Goal: Task Accomplishment & Management: Use online tool/utility

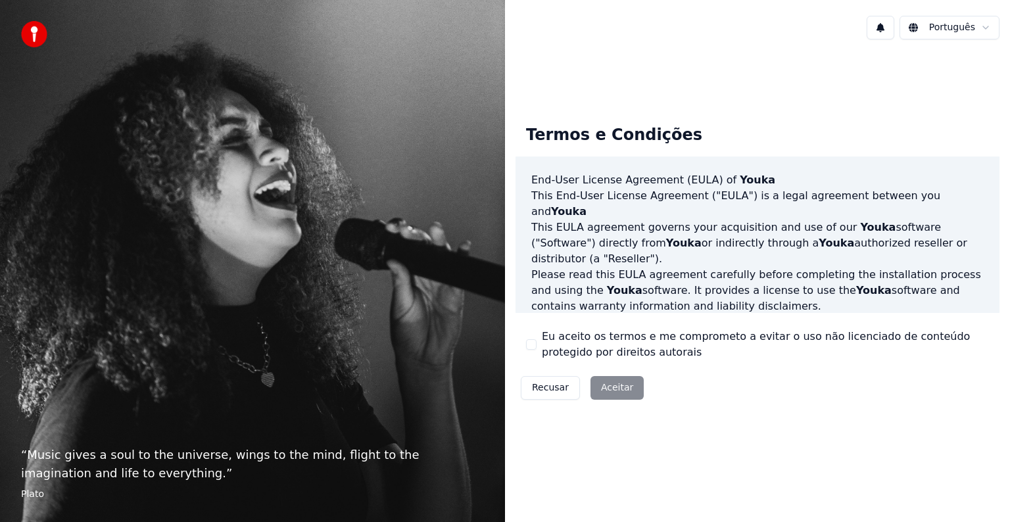
click at [611, 389] on div "Recusar Aceitar" at bounding box center [582, 388] width 133 height 34
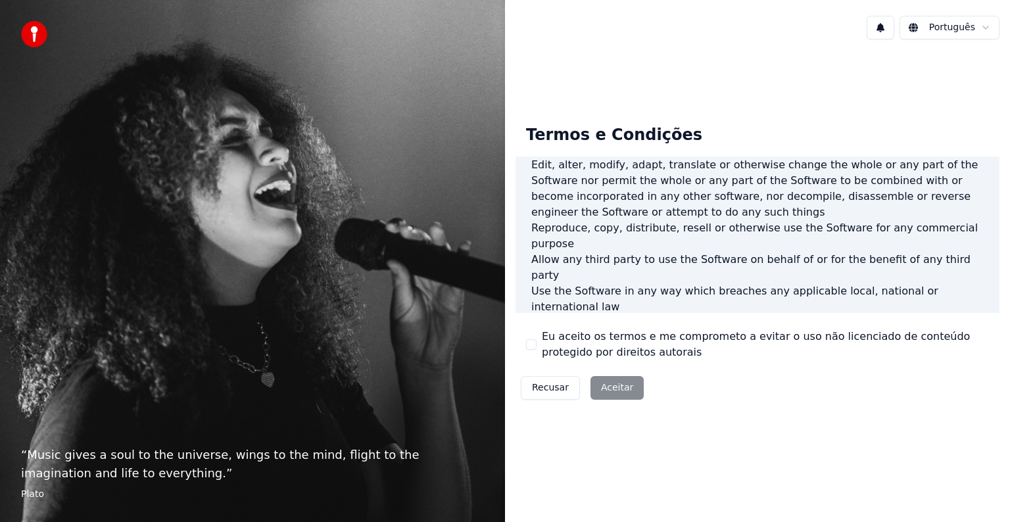
scroll to position [711, 0]
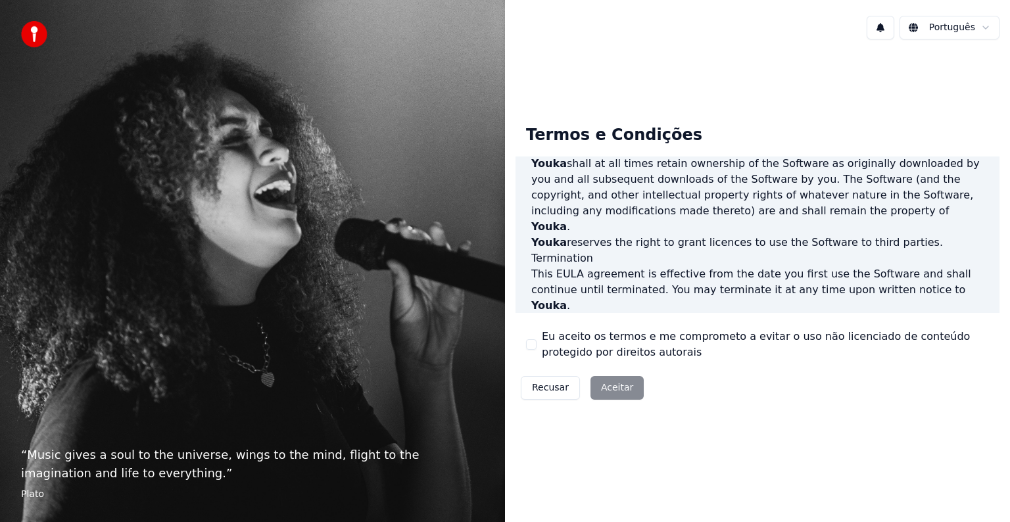
click at [598, 393] on div "Recusar Aceitar" at bounding box center [582, 388] width 133 height 34
click at [531, 345] on button "Eu aceito os termos e me comprometo a evitar o uso não licenciado de conteúdo p…" at bounding box center [531, 344] width 11 height 11
click at [616, 389] on button "Aceitar" at bounding box center [617, 388] width 53 height 24
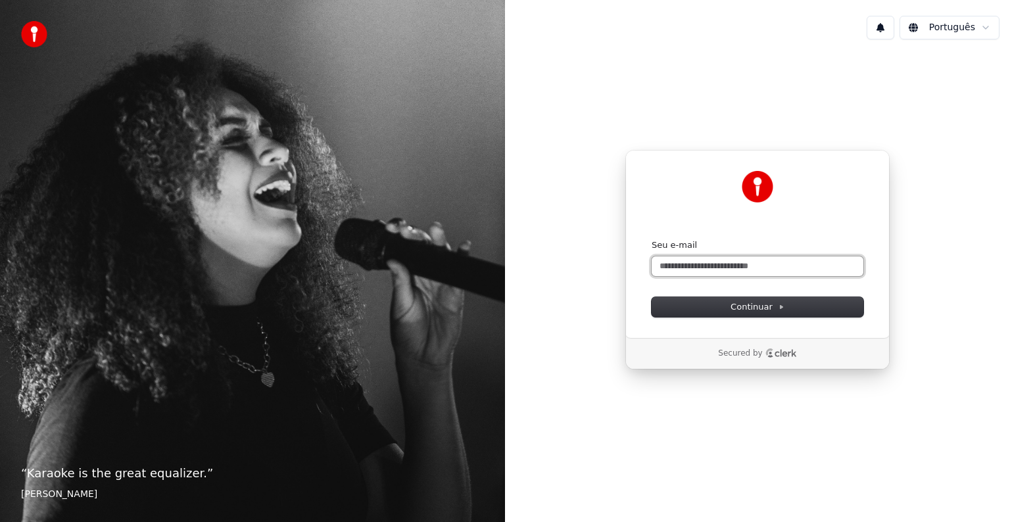
click at [692, 265] on input "Seu e-mail" at bounding box center [758, 266] width 212 height 20
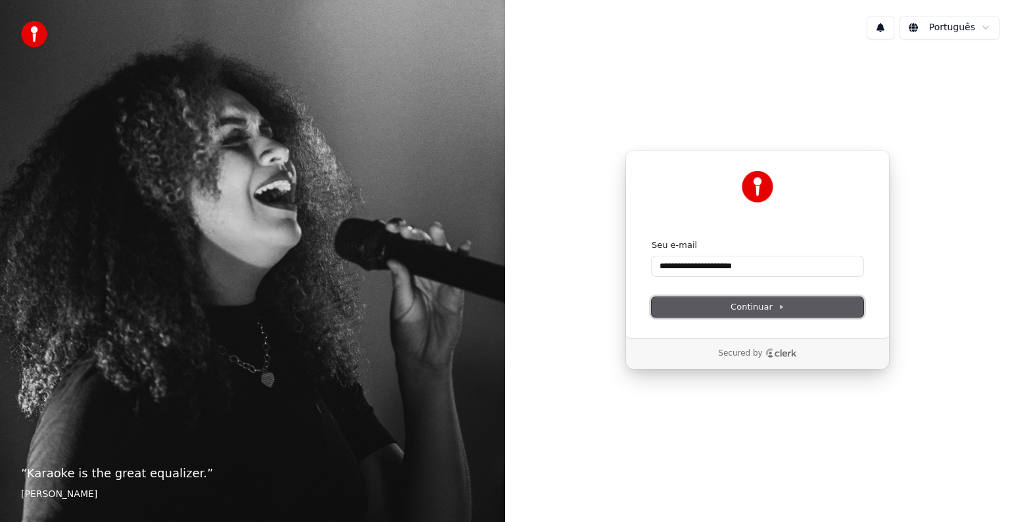
click at [797, 304] on button "Continuar" at bounding box center [758, 307] width 212 height 20
type input "**********"
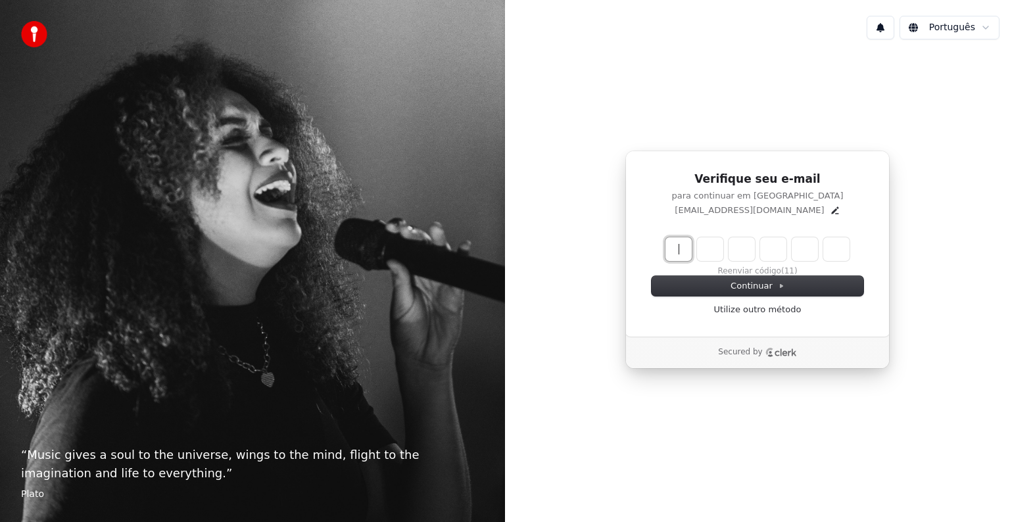
paste input "******"
type input "******"
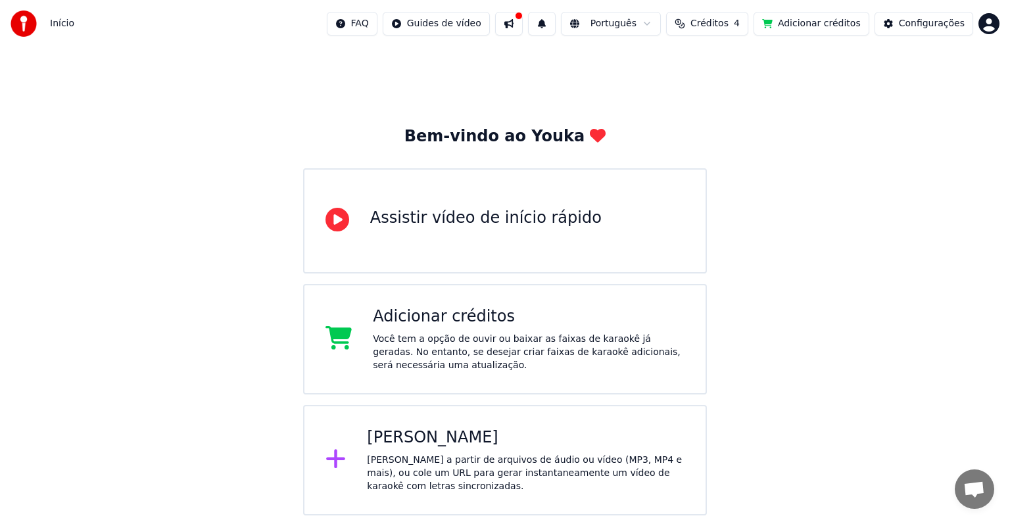
click at [439, 447] on div "Criar Karaokê" at bounding box center [526, 437] width 318 height 21
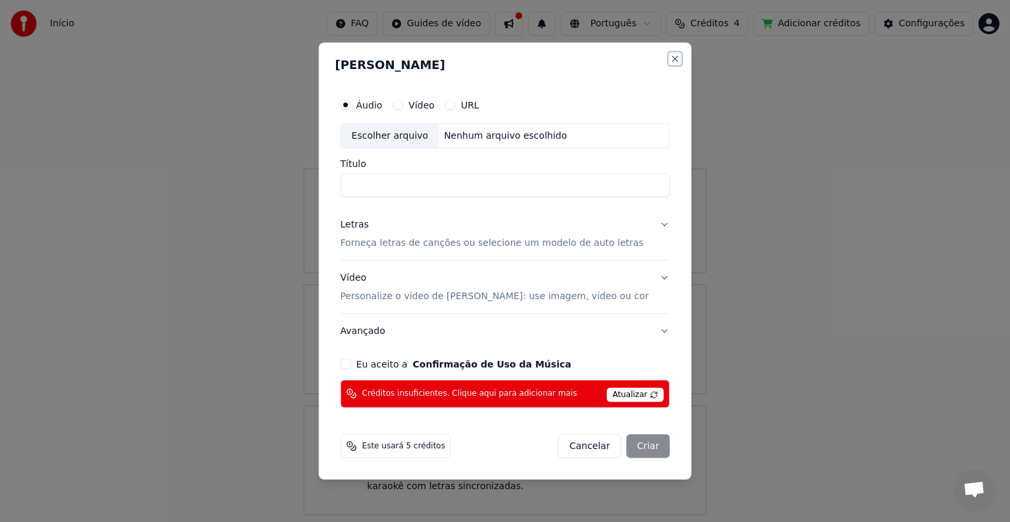
click at [669, 58] on button "Close" at bounding box center [674, 59] width 11 height 11
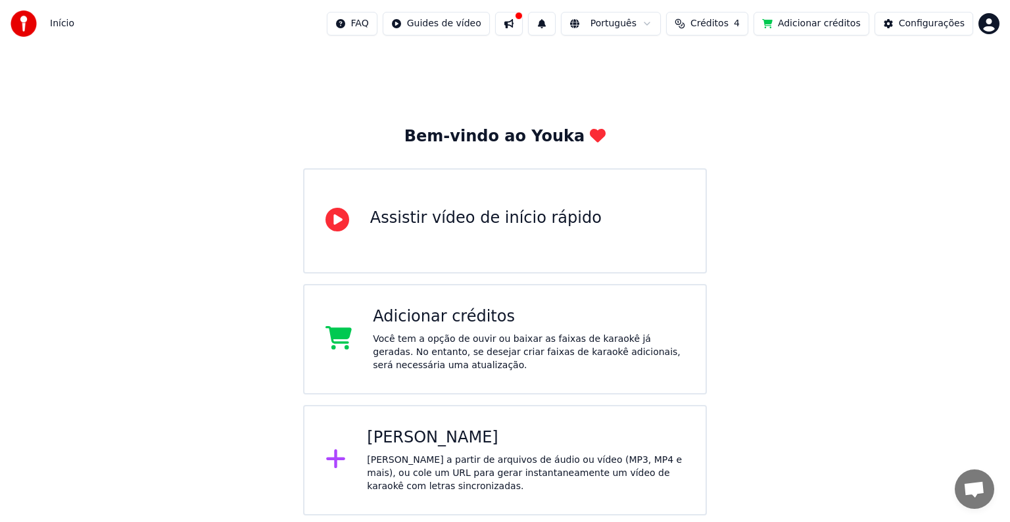
click at [729, 26] on span "Créditos" at bounding box center [710, 23] width 38 height 13
click at [719, 121] on button "Atualizar" at bounding box center [722, 122] width 74 height 24
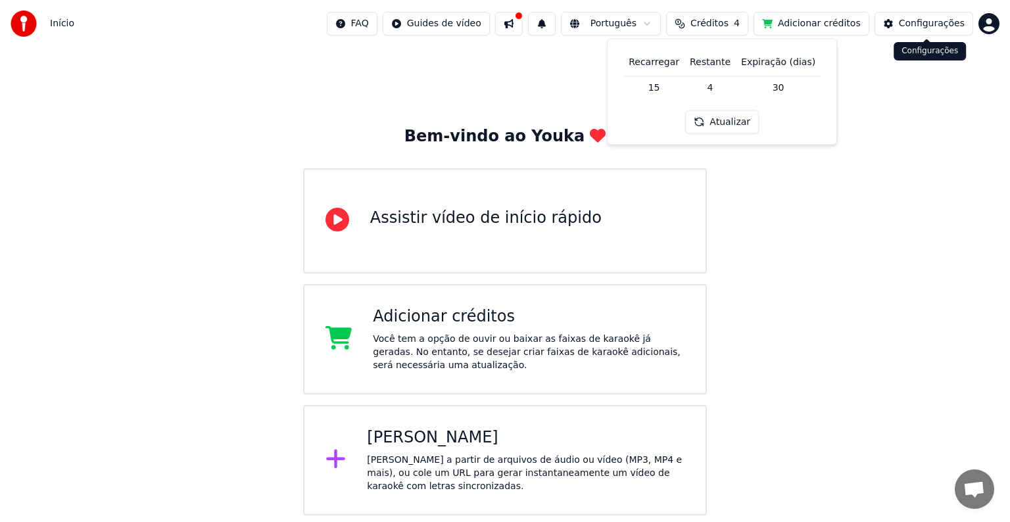
click at [917, 18] on div "Configurações" at bounding box center [932, 23] width 66 height 13
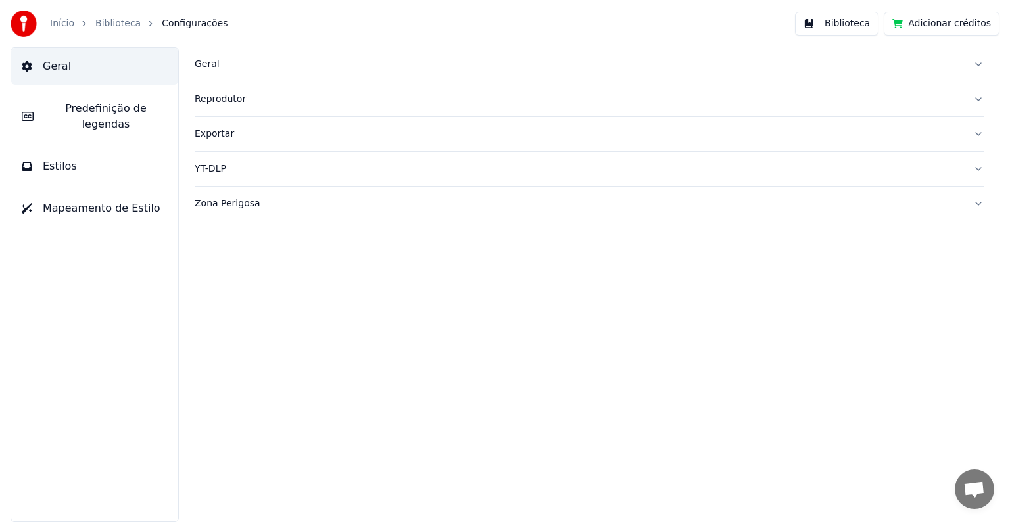
click at [109, 25] on link "Biblioteca" at bounding box center [117, 23] width 45 height 13
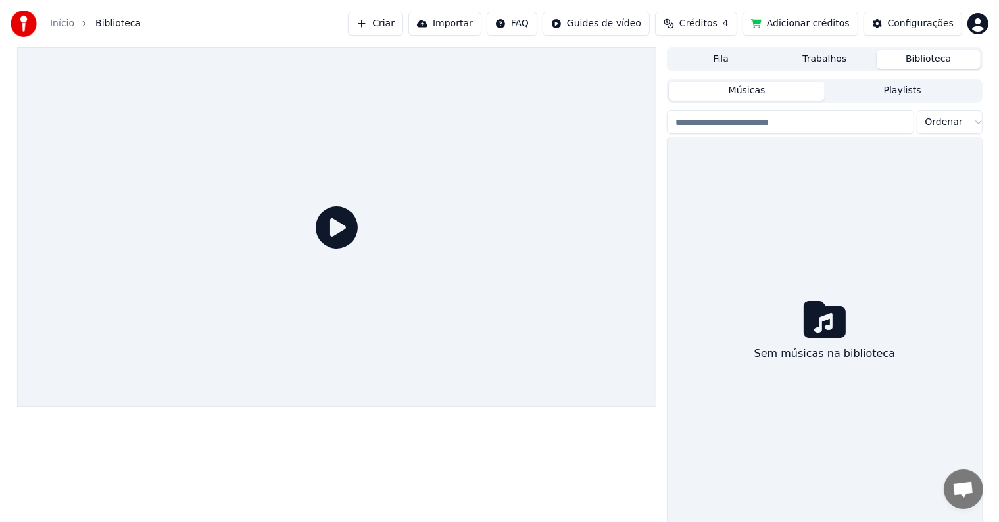
click at [334, 225] on icon at bounding box center [337, 227] width 42 height 42
click at [112, 24] on span "Biblioteca" at bounding box center [117, 23] width 45 height 13
click at [59, 22] on link "Início" at bounding box center [62, 23] width 24 height 13
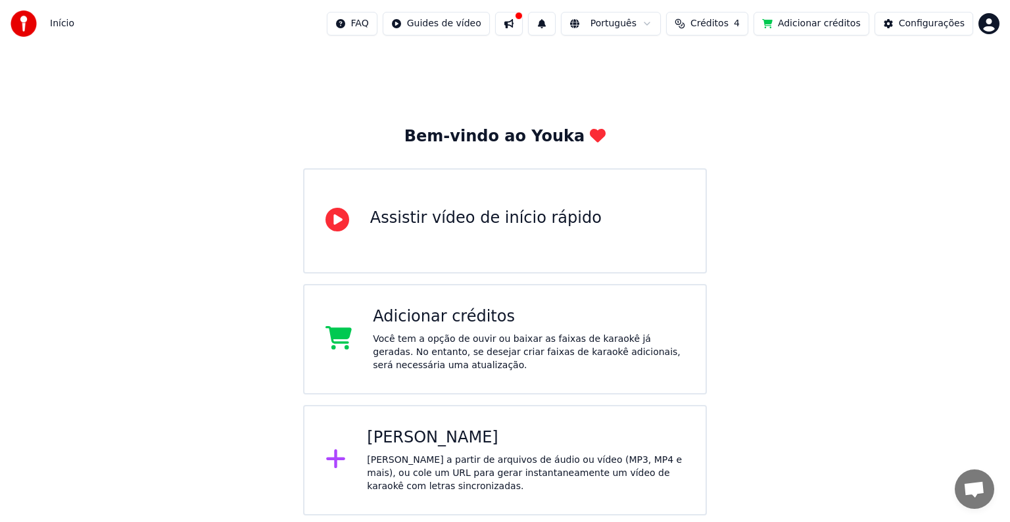
click at [523, 20] on button at bounding box center [509, 24] width 28 height 24
click at [757, 158] on div "Bem-vindo ao Youka Assistir vídeo de início rápido Adicionar créditos Você tem …" at bounding box center [505, 281] width 1010 height 468
click at [450, 226] on div "Assistir vídeo de início rápido" at bounding box center [485, 218] width 231 height 21
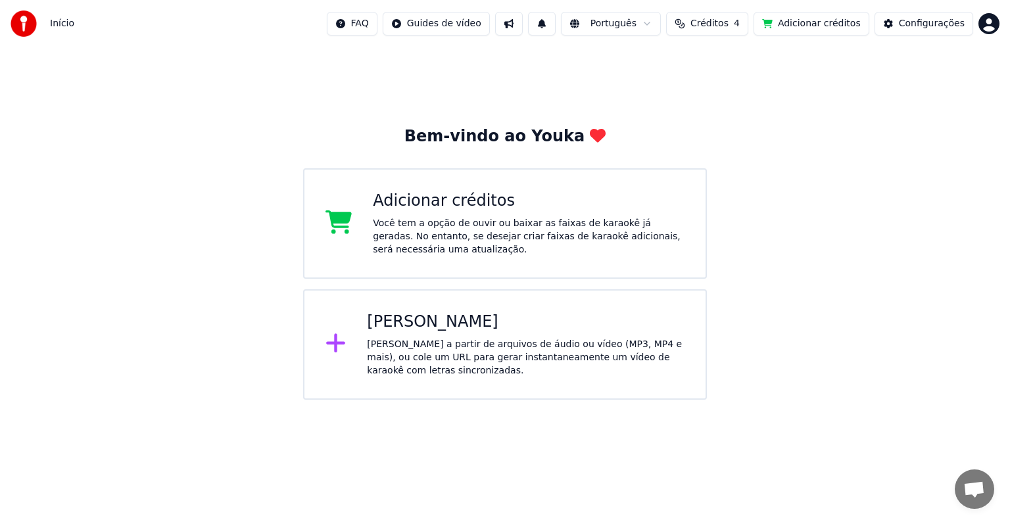
click at [988, 26] on html "Início FAQ Guides de vídeo Português Créditos 4 Adicionar créditos Configuraçõe…" at bounding box center [505, 200] width 1010 height 400
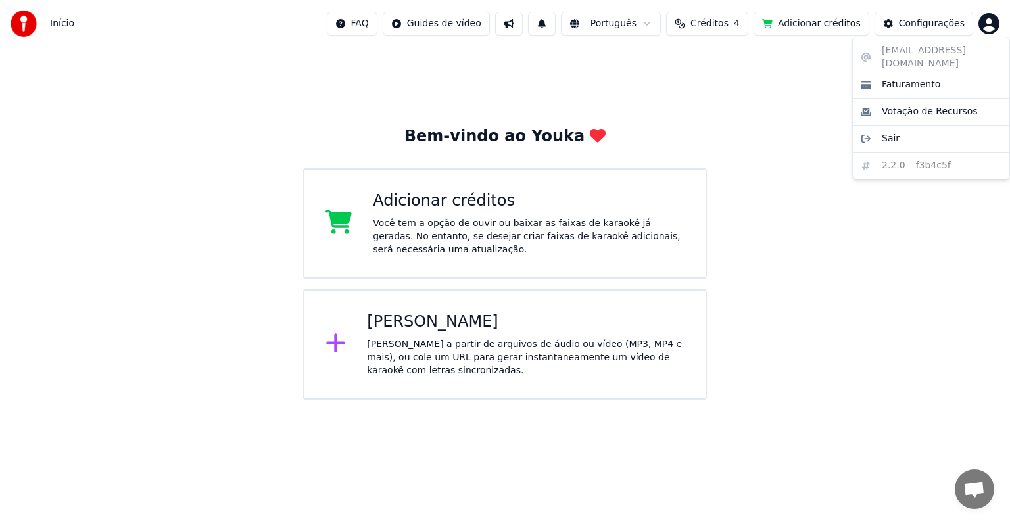
click at [662, 26] on html "Início FAQ Guides de vídeo Português Créditos 4 Adicionar créditos Configuraçõe…" at bounding box center [505, 200] width 1010 height 400
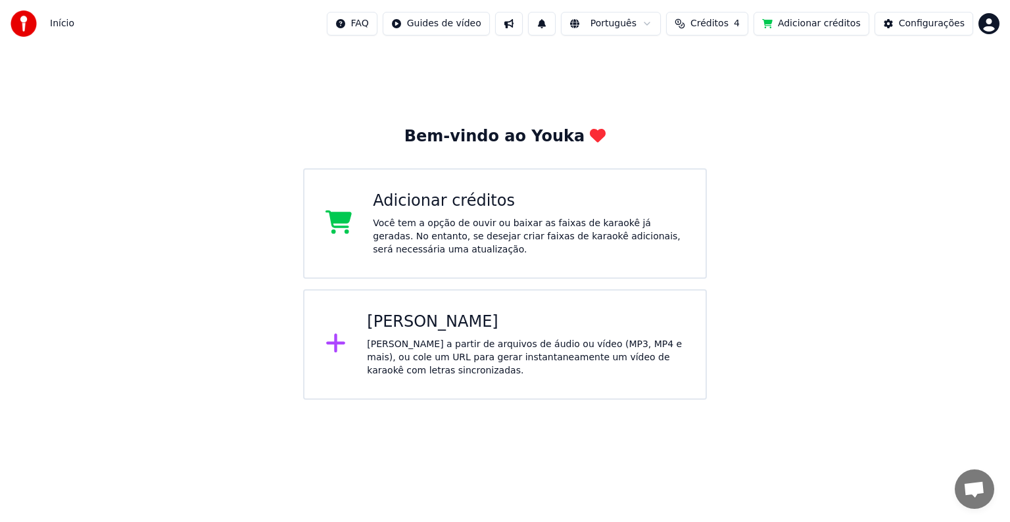
click at [662, 26] on html "Início FAQ Guides de vídeo Português Créditos 4 Adicionar créditos Configuraçõe…" at bounding box center [505, 200] width 1010 height 400
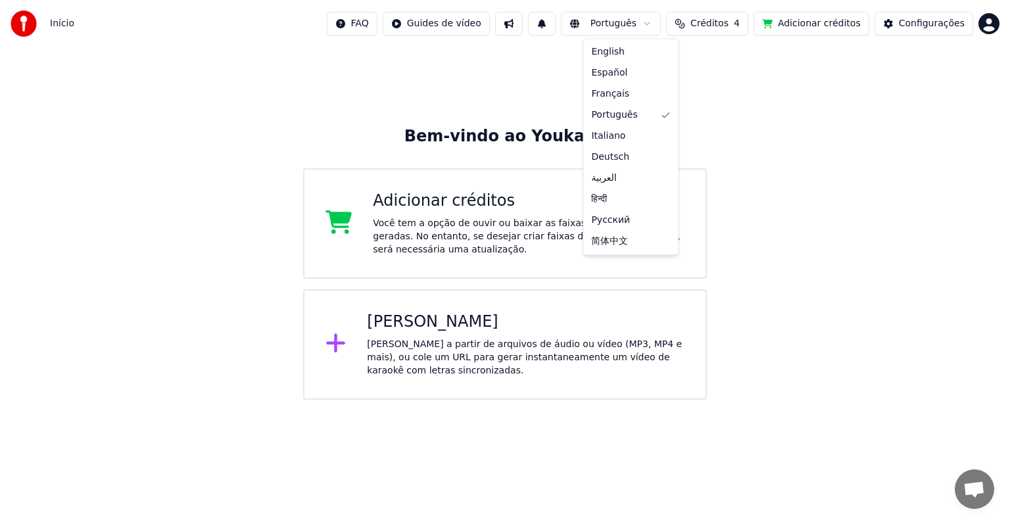
click at [475, 26] on html "Início FAQ Guides de vídeo Português Créditos 4 Adicionar créditos Configuraçõe…" at bounding box center [505, 200] width 1010 height 400
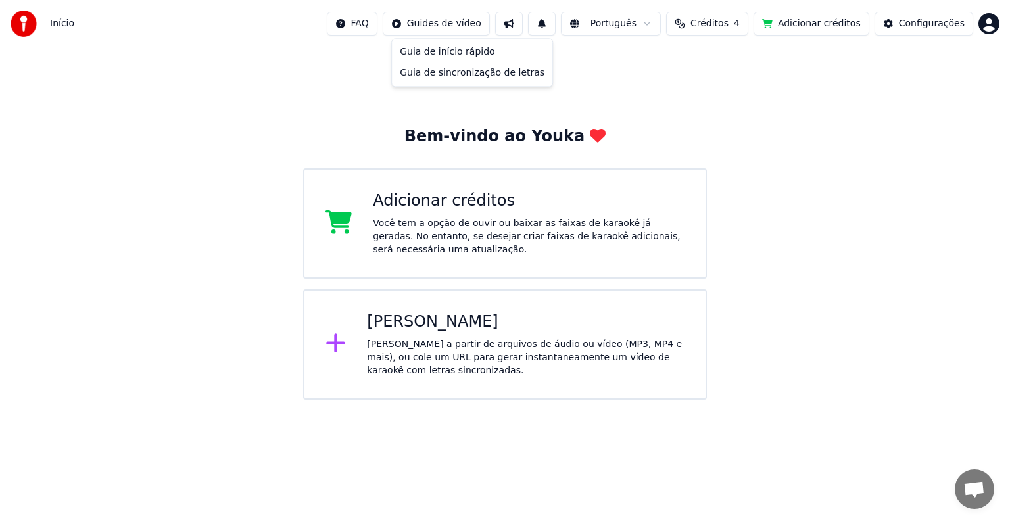
click at [475, 26] on html "Início FAQ Guides de vídeo Português Créditos 4 Adicionar créditos Configuraçõe…" at bounding box center [505, 200] width 1010 height 400
click at [424, 70] on div "Guia de sincronização de letras" at bounding box center [472, 72] width 155 height 21
click at [913, 26] on div "Configurações" at bounding box center [932, 23] width 66 height 13
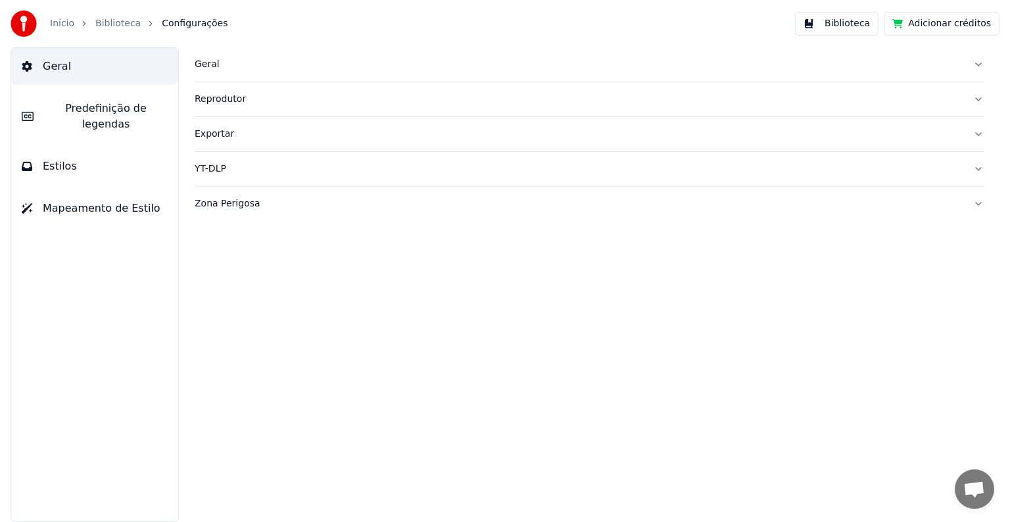
click at [981, 200] on button "Zona Perigosa" at bounding box center [589, 204] width 789 height 34
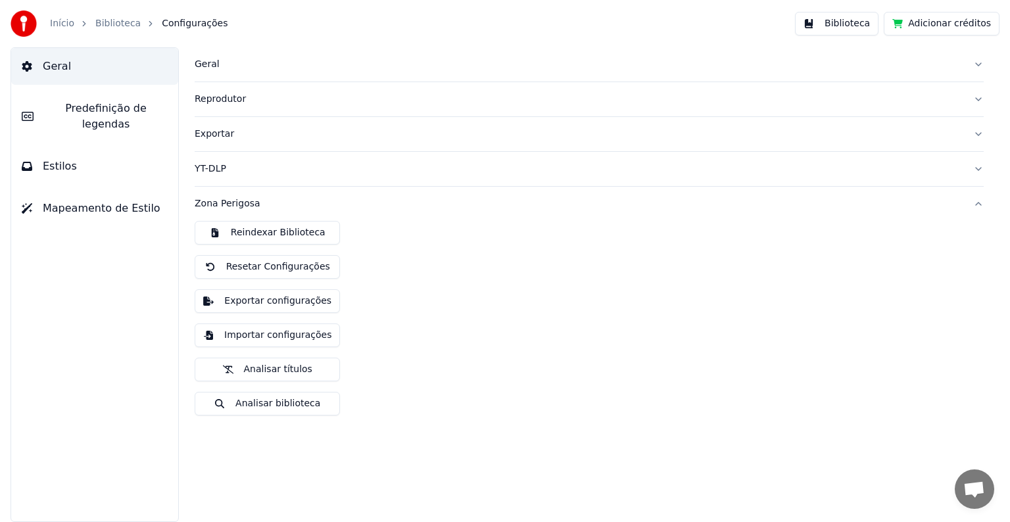
click at [112, 26] on link "Biblioteca" at bounding box center [117, 23] width 45 height 13
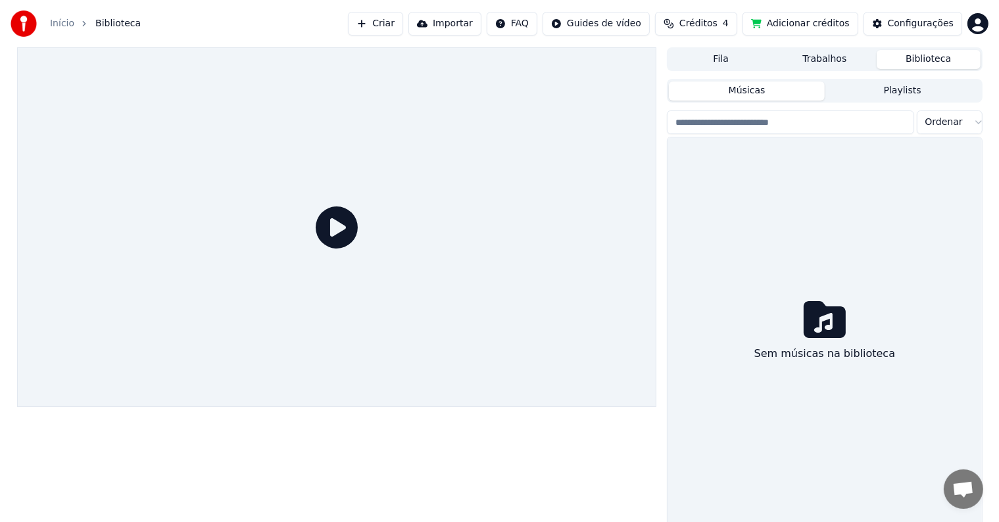
click at [338, 231] on icon at bounding box center [337, 227] width 42 height 42
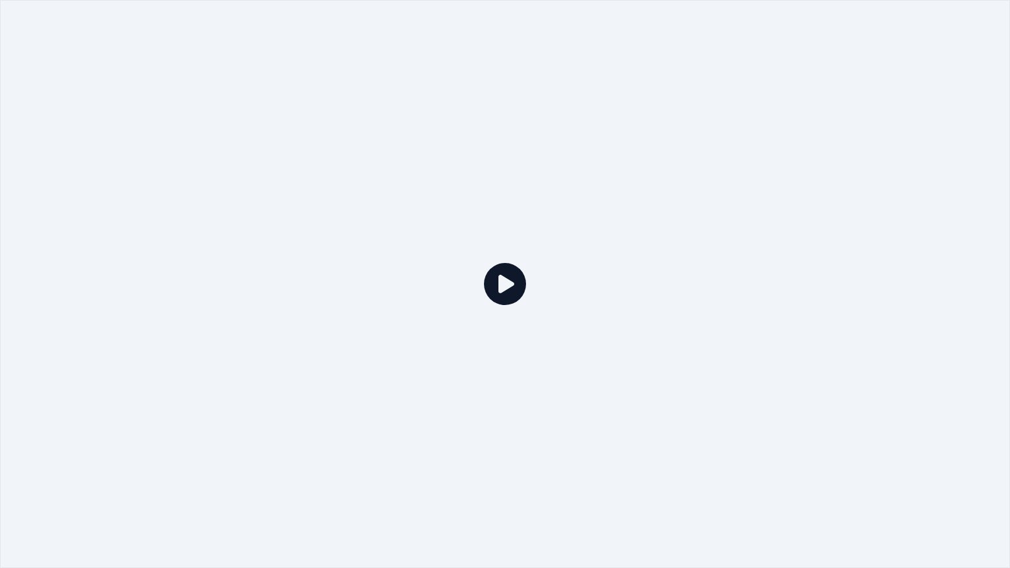
click at [505, 289] on icon at bounding box center [505, 284] width 42 height 42
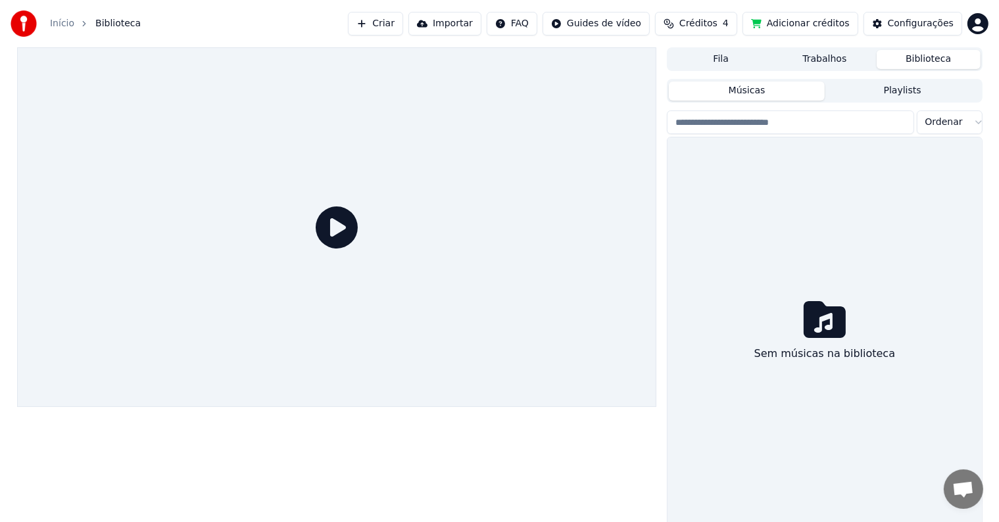
click at [403, 27] on button "Criar" at bounding box center [375, 24] width 55 height 24
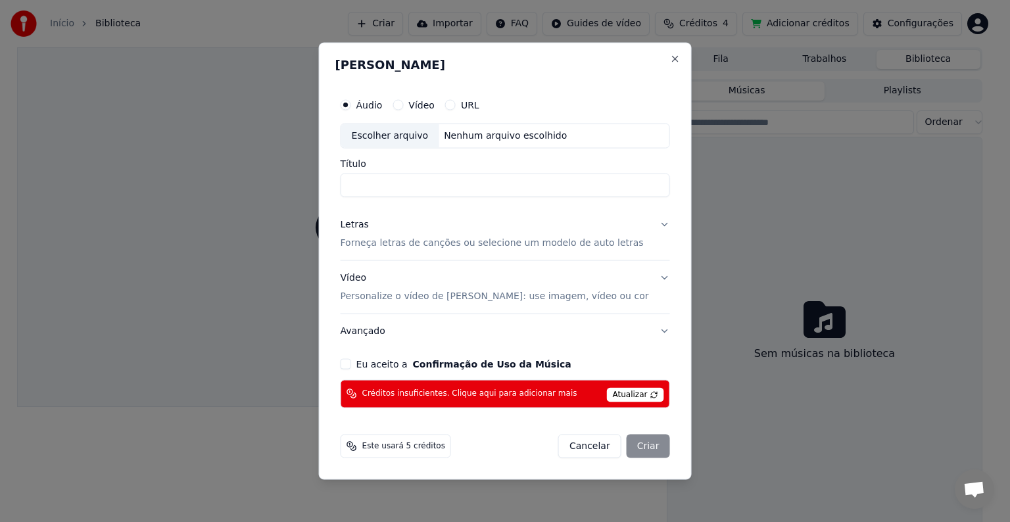
click at [402, 448] on span "Este usará 5 créditos" at bounding box center [403, 446] width 83 height 11
click at [575, 445] on button "Cancelar" at bounding box center [589, 446] width 63 height 24
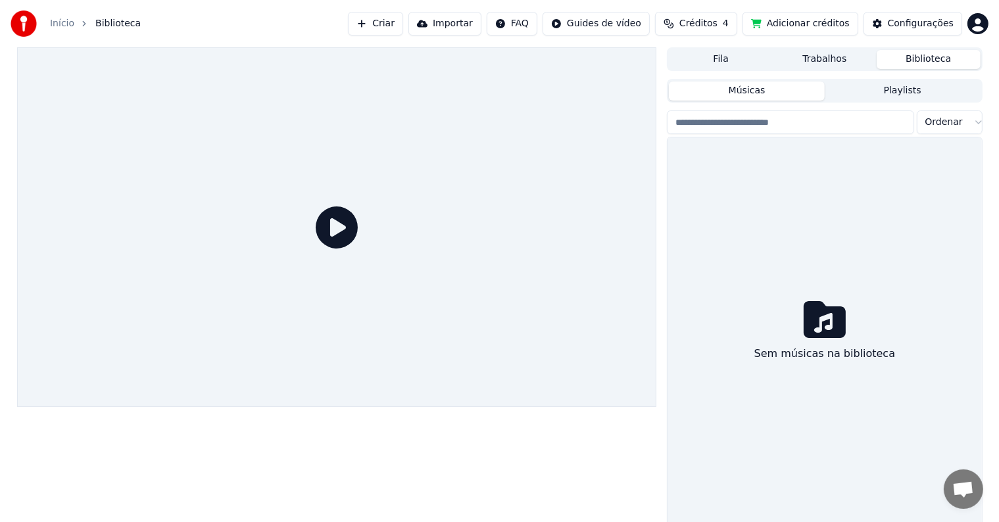
click at [823, 333] on icon at bounding box center [825, 319] width 42 height 37
click at [877, 86] on button "Playlists" at bounding box center [903, 91] width 156 height 19
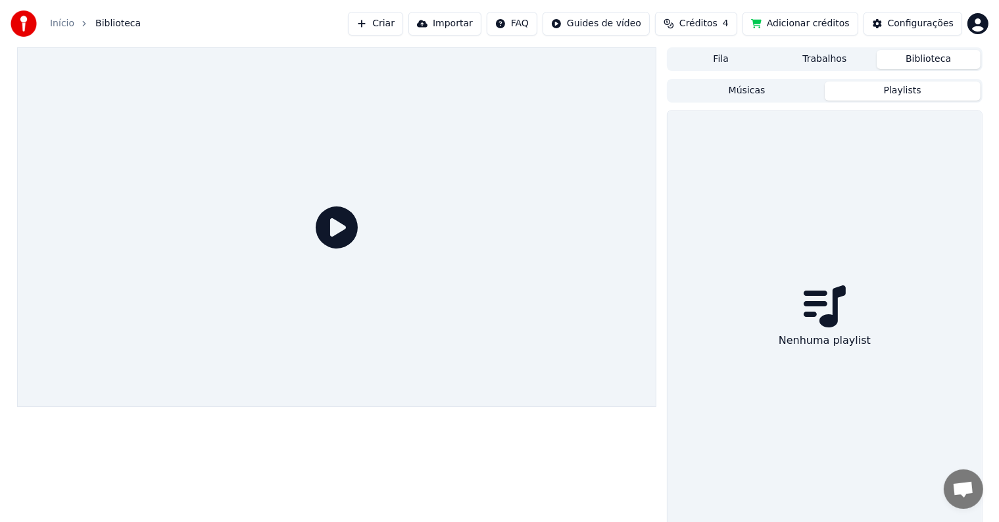
click at [910, 55] on button "Biblioteca" at bounding box center [929, 59] width 104 height 19
click at [833, 64] on button "Trabalhos" at bounding box center [825, 59] width 104 height 19
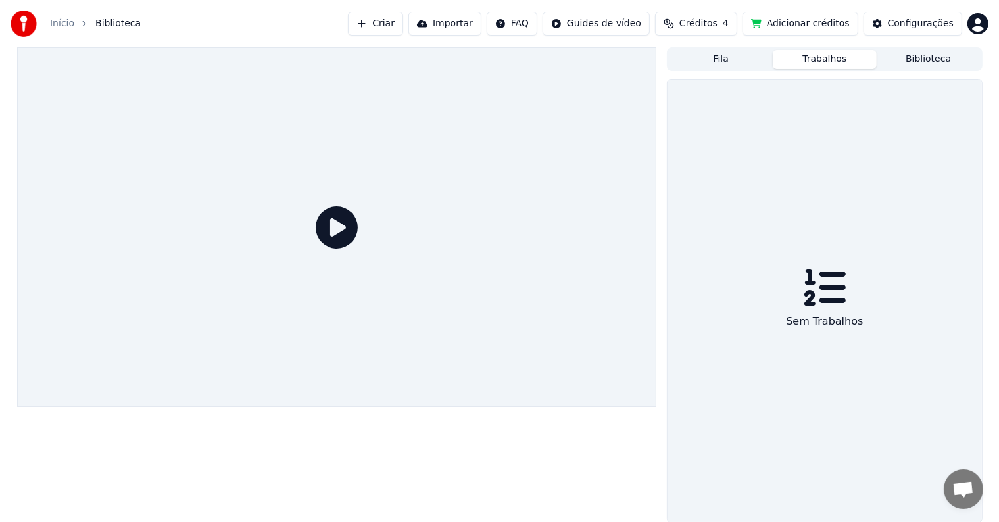
click at [731, 62] on button "Fila" at bounding box center [721, 59] width 104 height 19
click at [829, 55] on button "Trabalhos" at bounding box center [825, 59] width 104 height 19
click at [936, 62] on button "Biblioteca" at bounding box center [929, 59] width 104 height 19
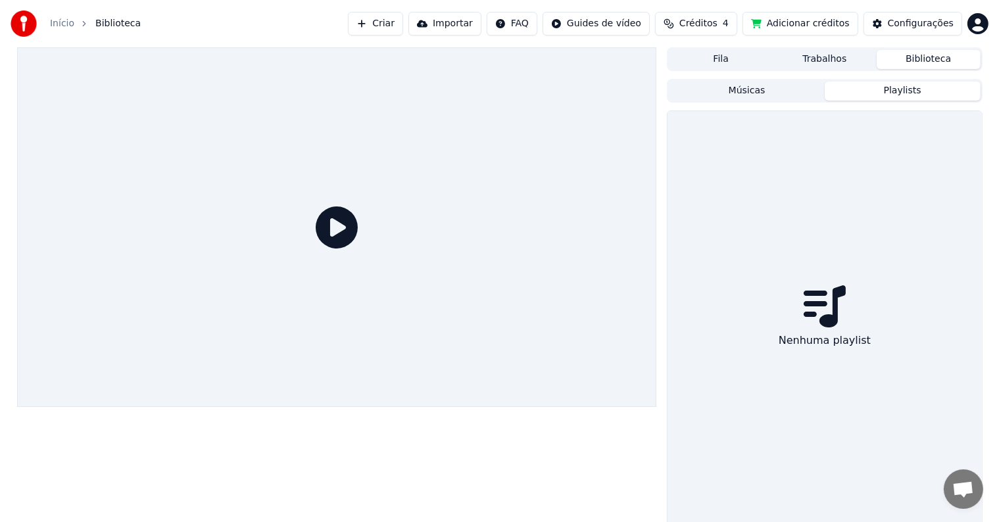
click at [887, 91] on button "Playlists" at bounding box center [903, 91] width 156 height 19
click at [785, 97] on button "Músicas" at bounding box center [747, 91] width 156 height 19
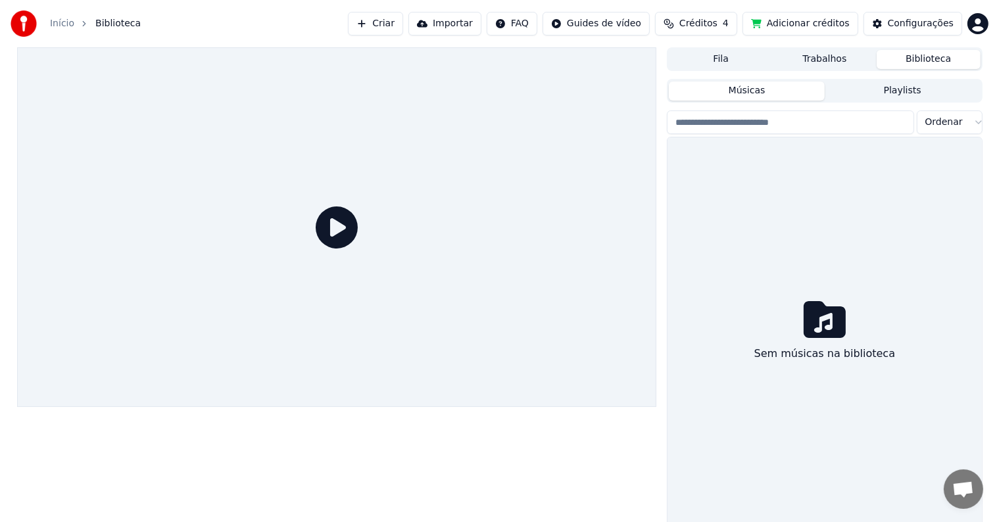
click at [758, 126] on input "search" at bounding box center [790, 122] width 247 height 24
click at [821, 185] on div "Sem músicas na biblioteca" at bounding box center [824, 332] width 314 height 391
click at [80, 20] on icon "breadcrumb" at bounding box center [84, 23] width 9 height 9
click at [59, 25] on link "Início" at bounding box center [62, 23] width 24 height 13
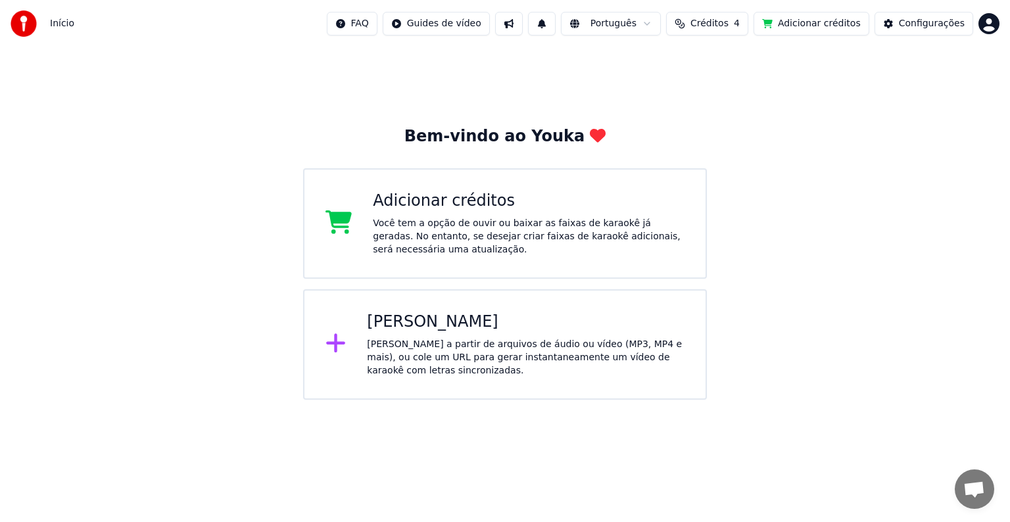
click at [325, 362] on div "Criar Karaokê Crie karaokê a partir de arquivos de áudio ou vídeo (MP3, MP4 e m…" at bounding box center [505, 344] width 404 height 110
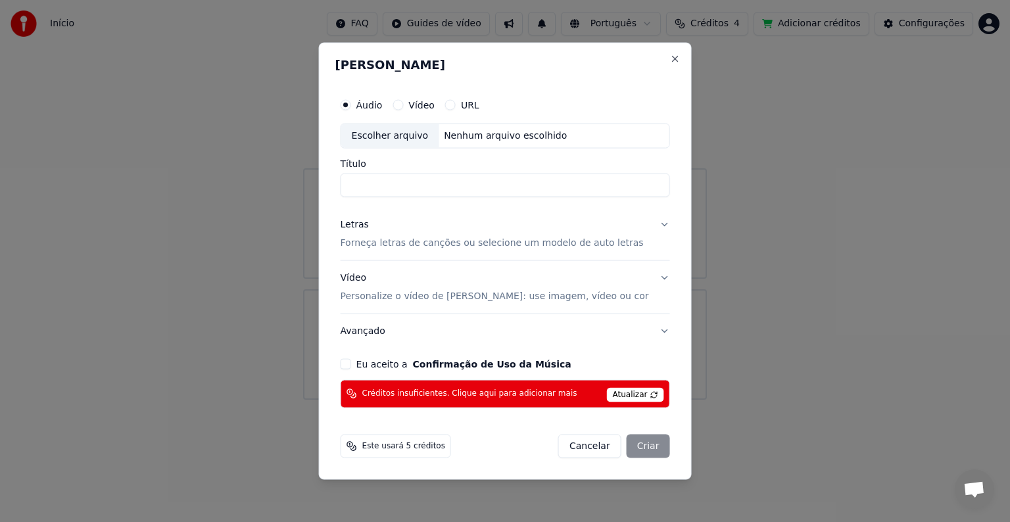
click at [399, 452] on div "Este usará 5 créditos" at bounding box center [396, 446] width 110 height 24
click at [351, 360] on button "Eu aceito a Confirmação de Uso da Música" at bounding box center [346, 363] width 11 height 11
click at [624, 395] on span "Atualizar" at bounding box center [635, 394] width 57 height 14
click at [637, 443] on div "Cancelar Criar" at bounding box center [614, 446] width 112 height 24
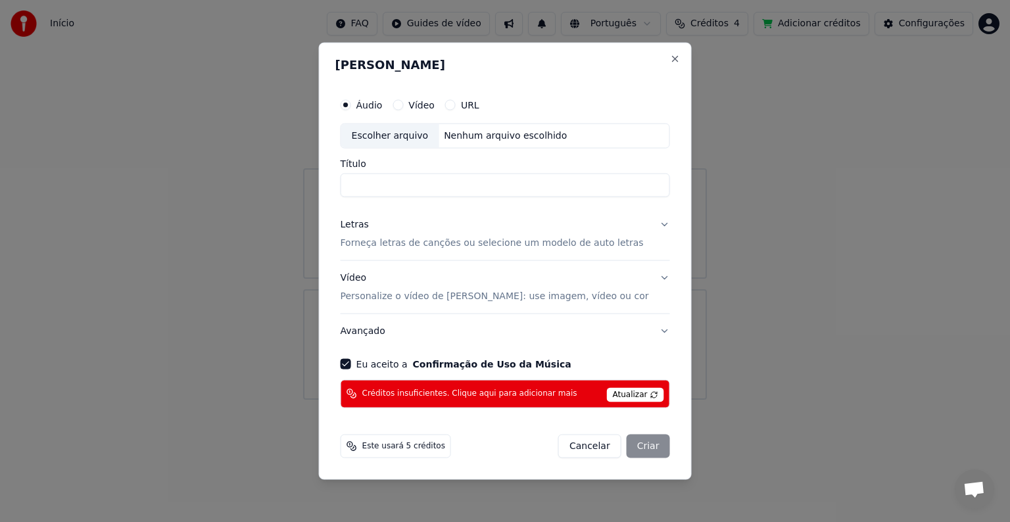
click at [629, 392] on span "Atualizar" at bounding box center [635, 394] width 57 height 14
click at [578, 442] on button "Cancelar" at bounding box center [589, 446] width 63 height 24
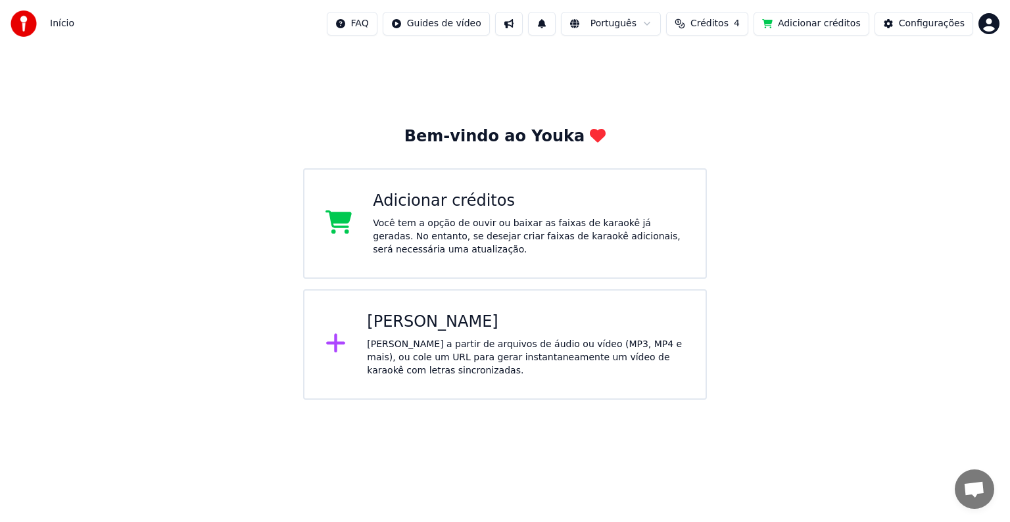
click at [732, 32] on button "Créditos 4" at bounding box center [707, 24] width 82 height 24
click at [660, 87] on td "15" at bounding box center [653, 88] width 61 height 24
click at [713, 60] on th "Restante" at bounding box center [710, 62] width 51 height 26
click at [722, 121] on button "Atualizar" at bounding box center [722, 122] width 74 height 24
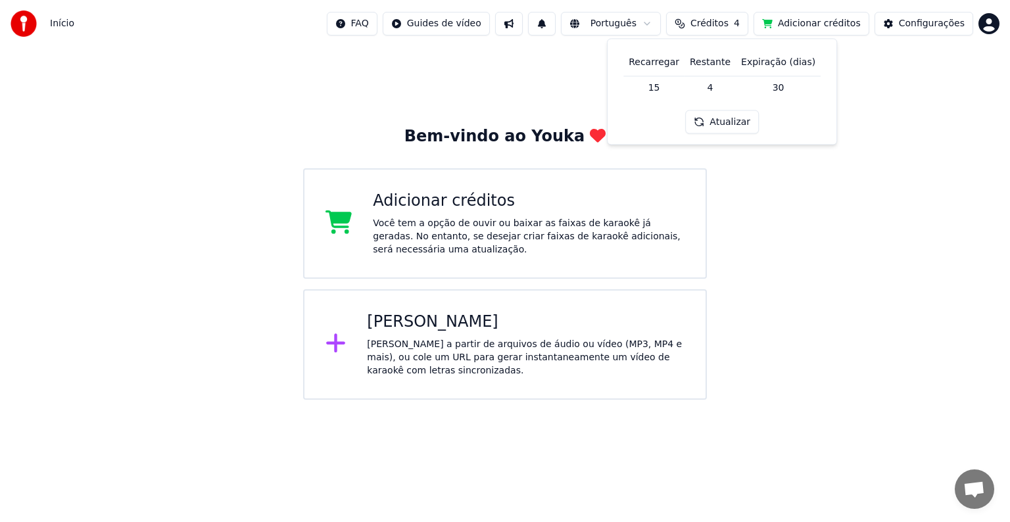
click at [823, 18] on button "Adicionar créditos" at bounding box center [812, 24] width 116 height 24
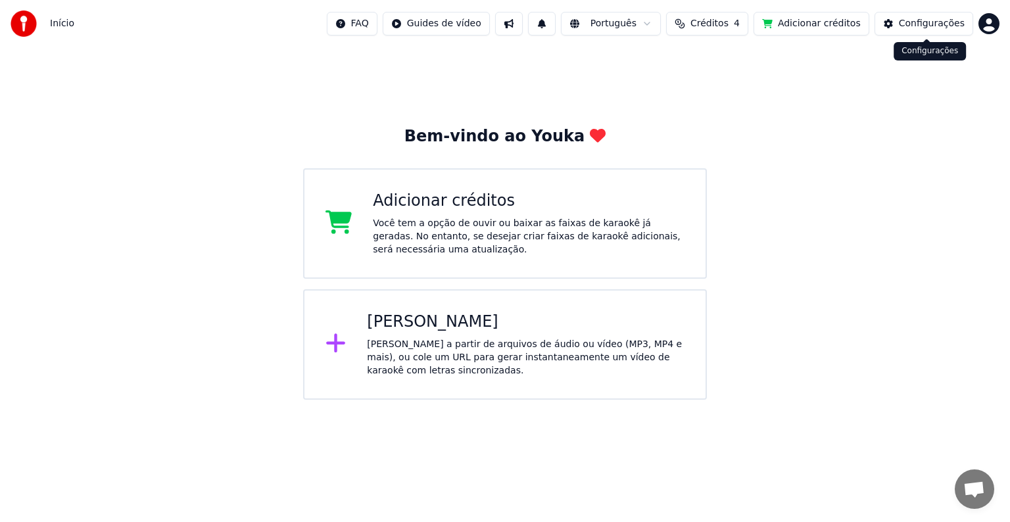
click at [917, 22] on div "Configurações" at bounding box center [932, 23] width 66 height 13
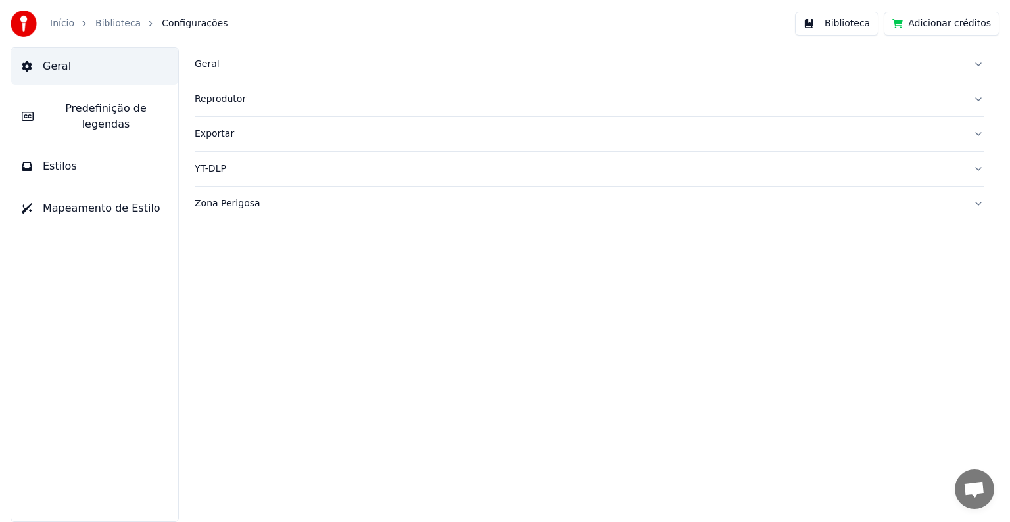
click at [210, 66] on div "Geral" at bounding box center [579, 64] width 768 height 13
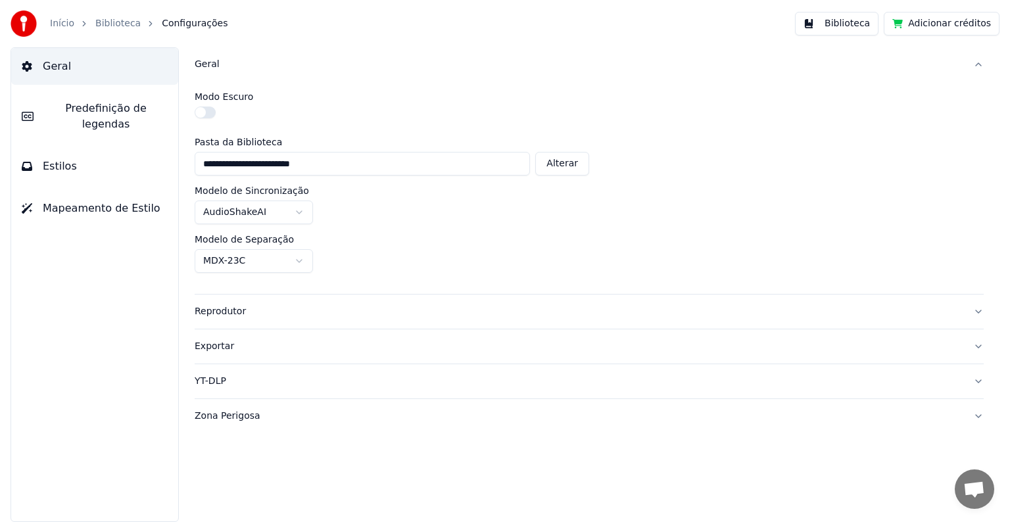
click at [205, 110] on button "button" at bounding box center [205, 113] width 21 height 12
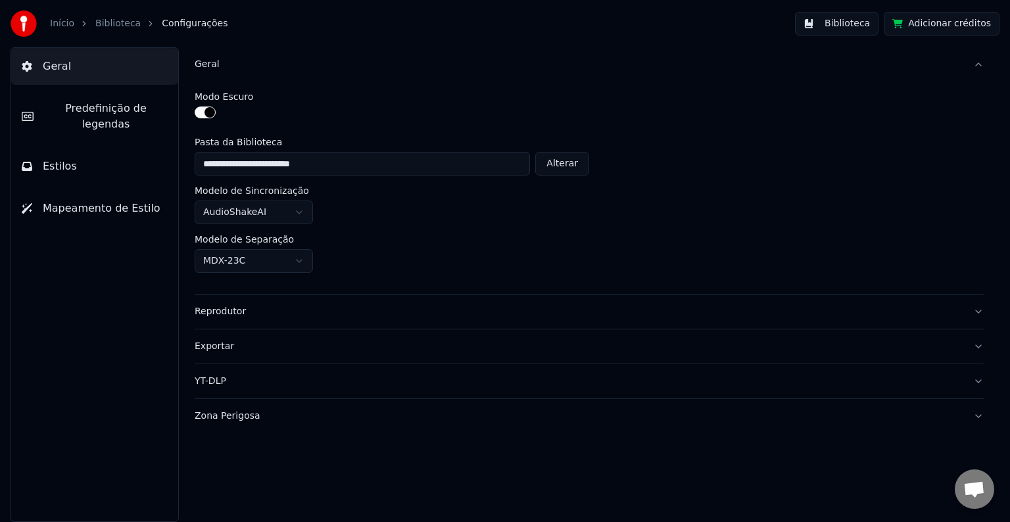
click at [205, 110] on button "button" at bounding box center [205, 113] width 21 height 12
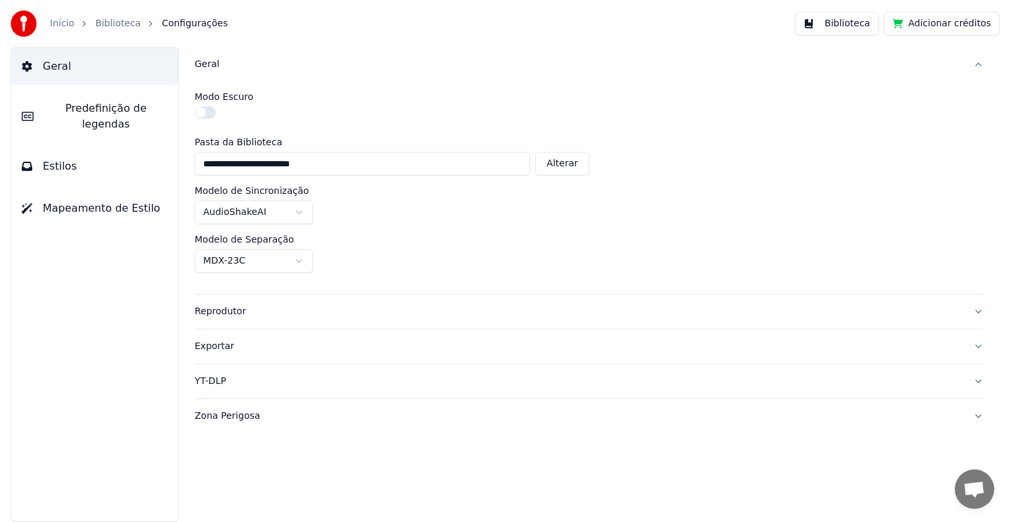
click at [203, 61] on div "Geral" at bounding box center [579, 64] width 768 height 13
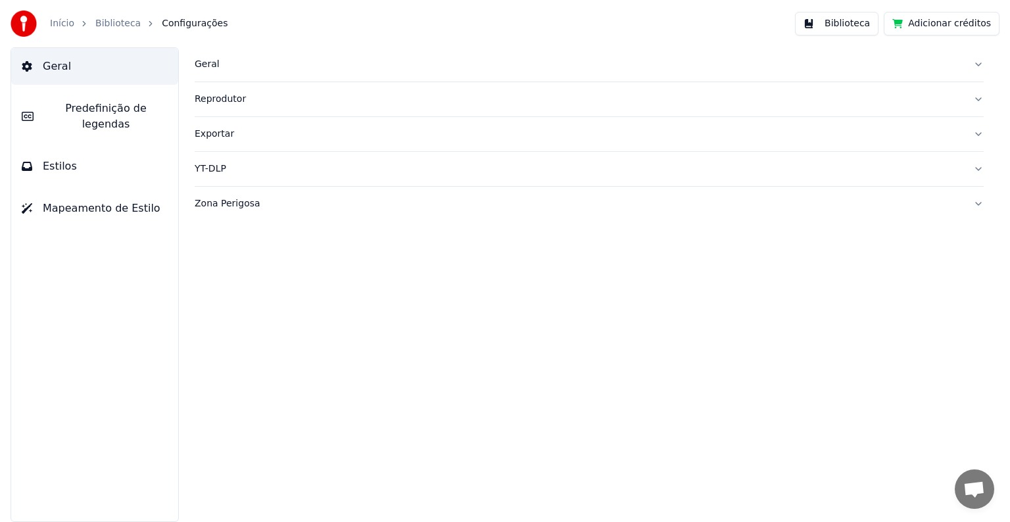
click at [59, 112] on span "Predefinição de legendas" at bounding box center [106, 117] width 124 height 32
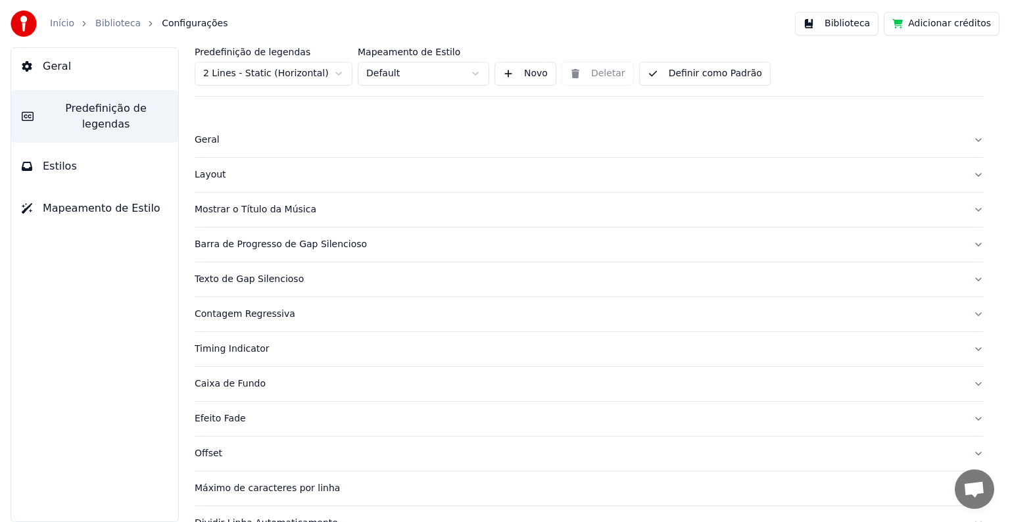
click at [36, 159] on button "Estilos" at bounding box center [94, 166] width 167 height 37
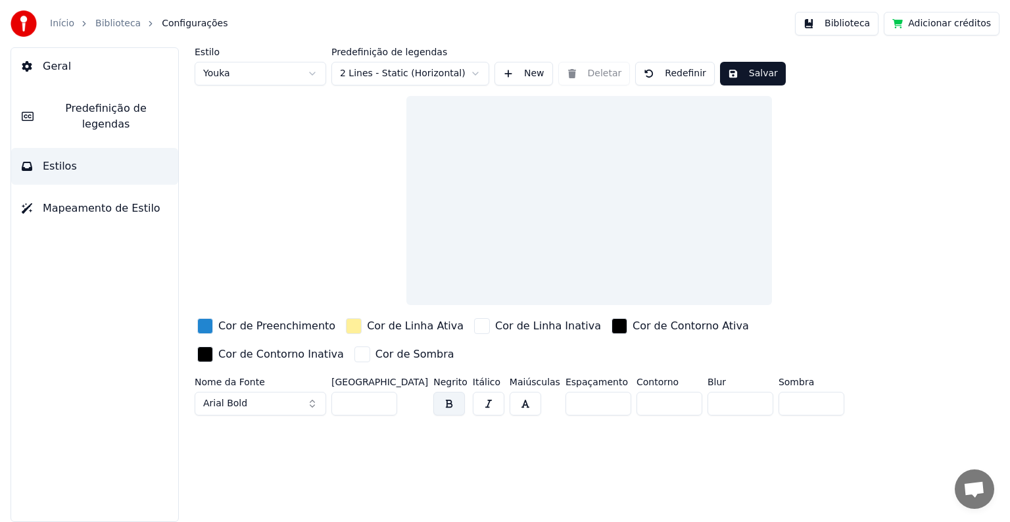
click at [97, 201] on span "Mapeamento de Estilo" at bounding box center [102, 209] width 118 height 16
